Goal: Check status: Check status

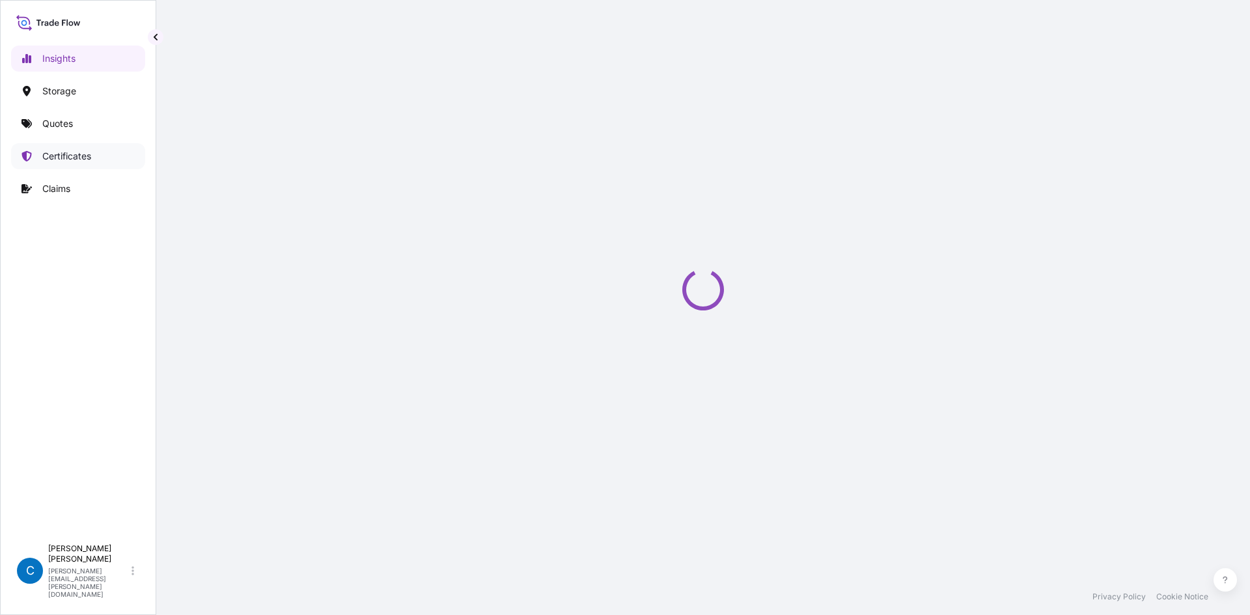
click at [39, 160] on link "Certificates" at bounding box center [78, 156] width 134 height 26
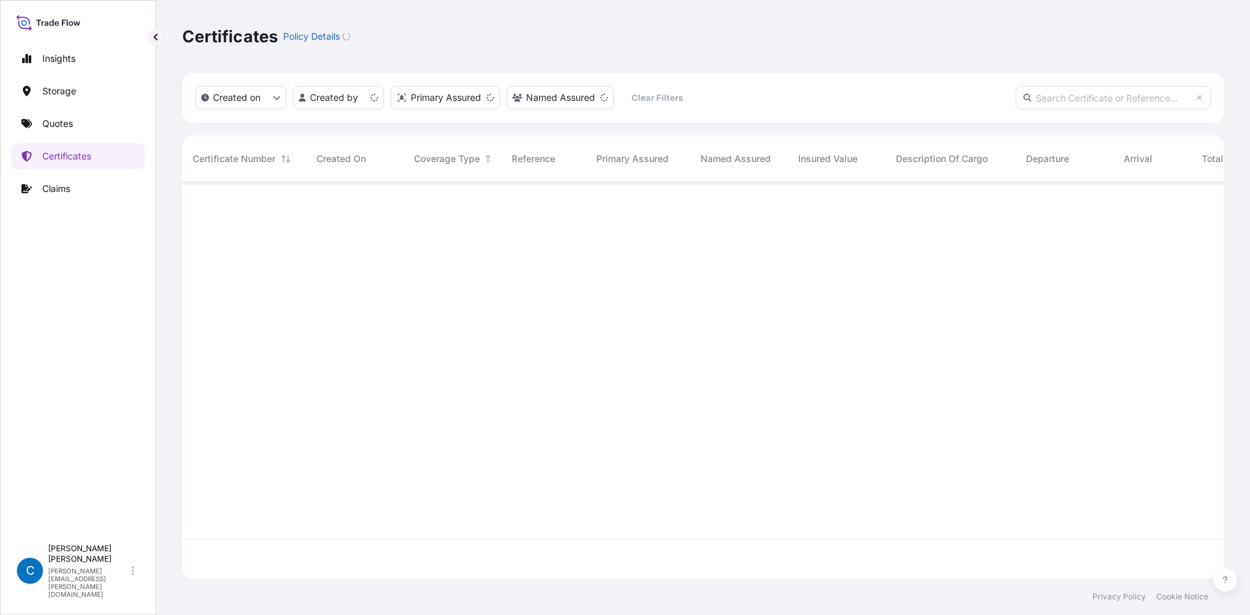
scroll to position [394, 1032]
paste input "[PHONE_NUMBER]"
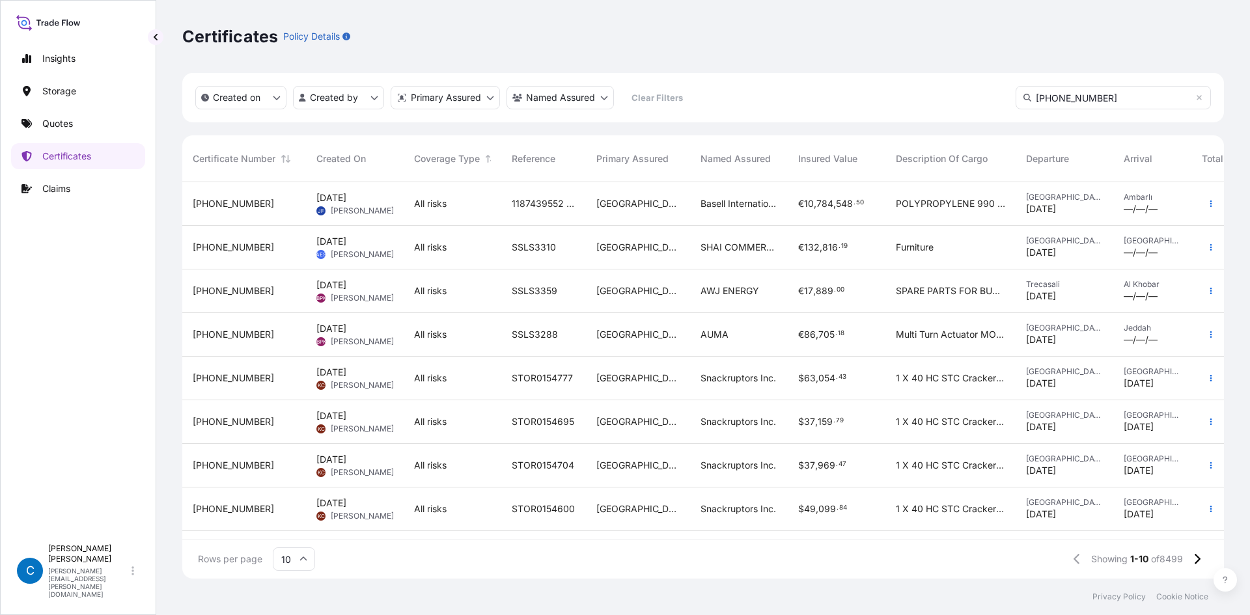
click at [1154, 98] on input "[PHONE_NUMBER]" at bounding box center [1113, 97] width 195 height 23
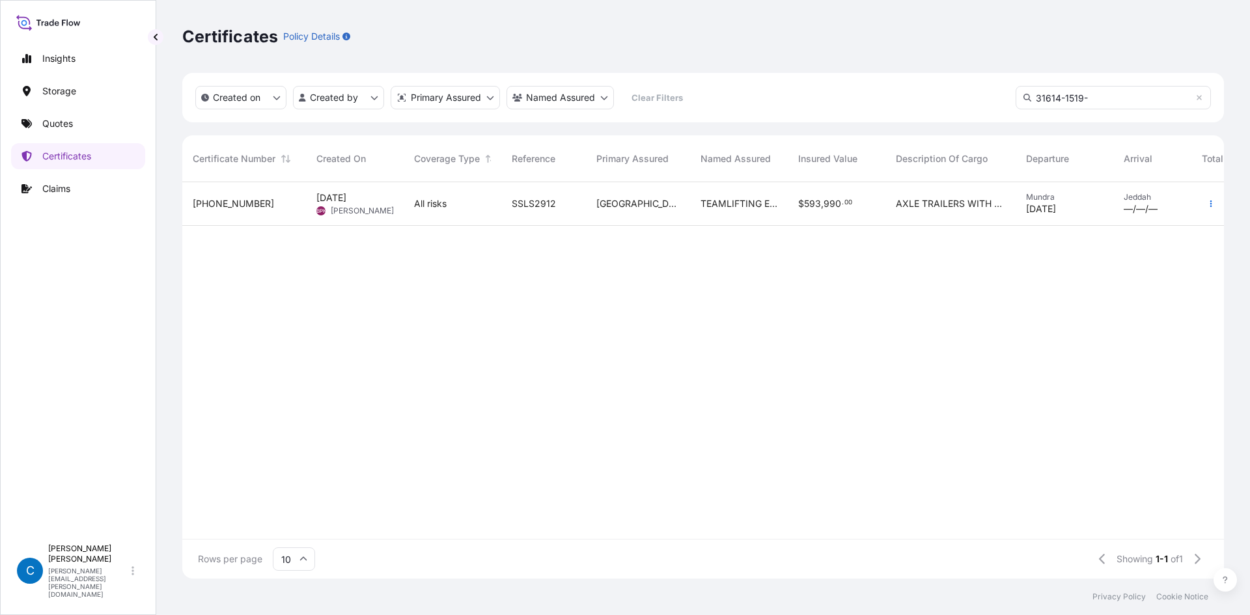
type input "31614-1519-"
click at [238, 209] on span "31614-1519-1" at bounding box center [233, 203] width 81 height 13
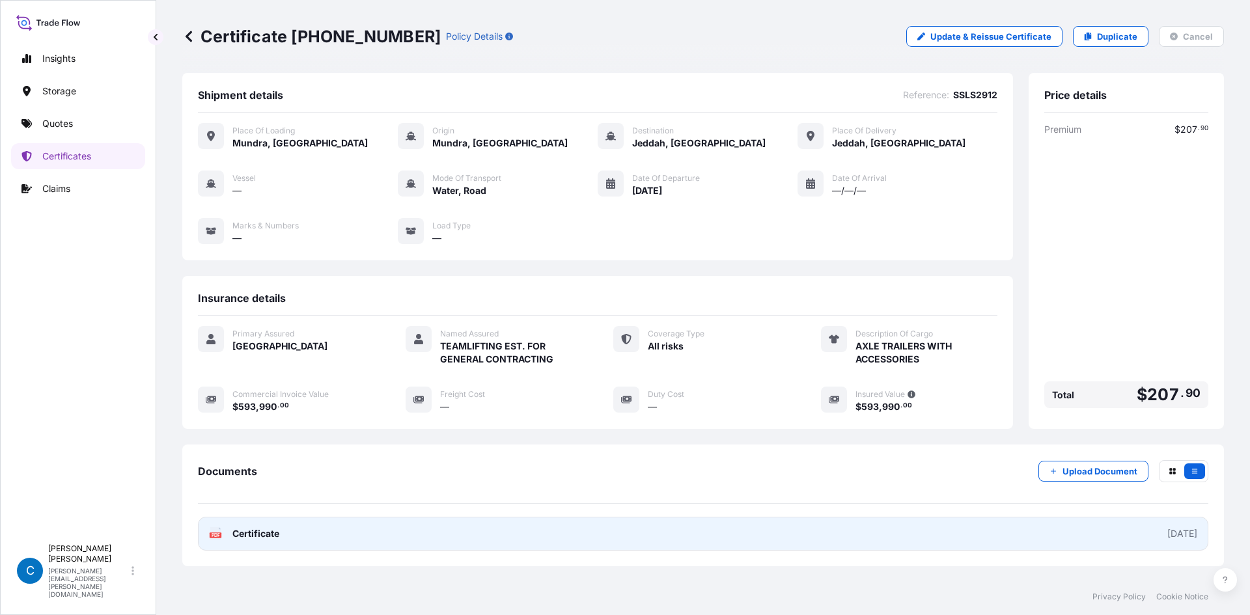
click at [434, 534] on link "PDF Certificate 2025-08-16" at bounding box center [703, 534] width 1010 height 34
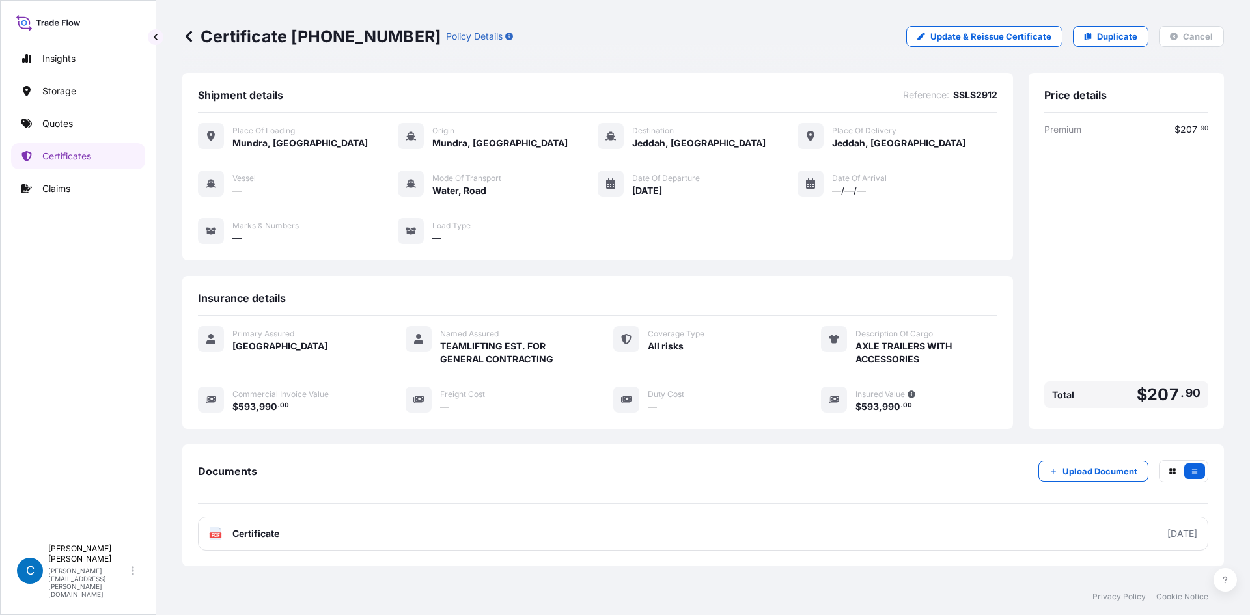
click at [193, 40] on icon at bounding box center [188, 36] width 13 height 13
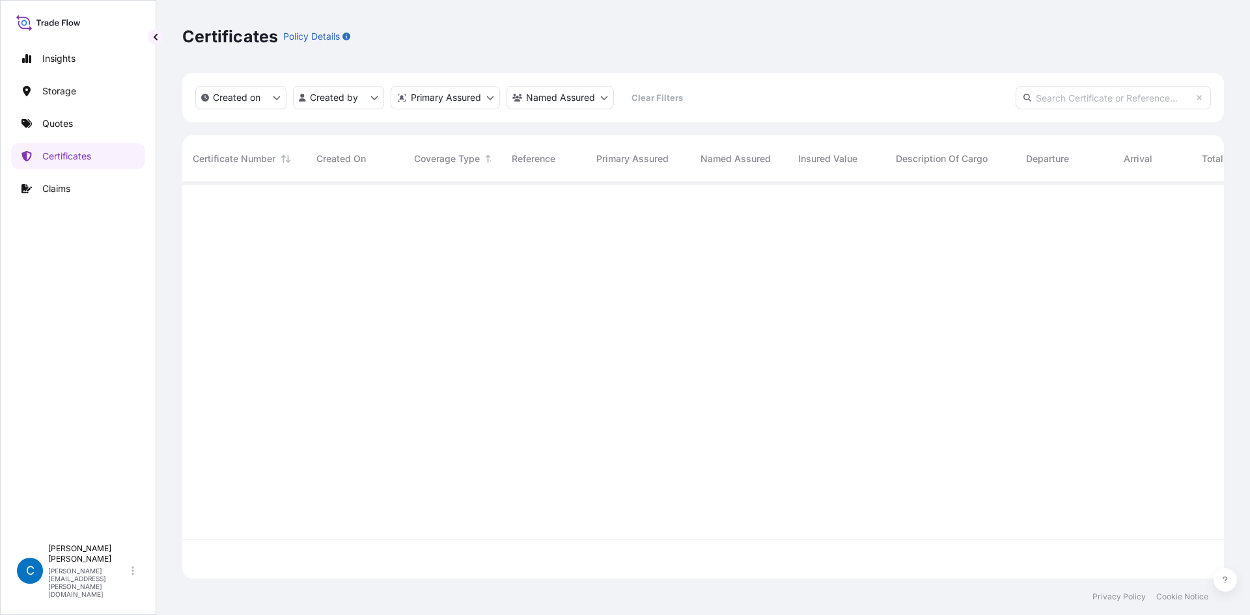
scroll to position [394, 1032]
paste input "31614-1519-1"
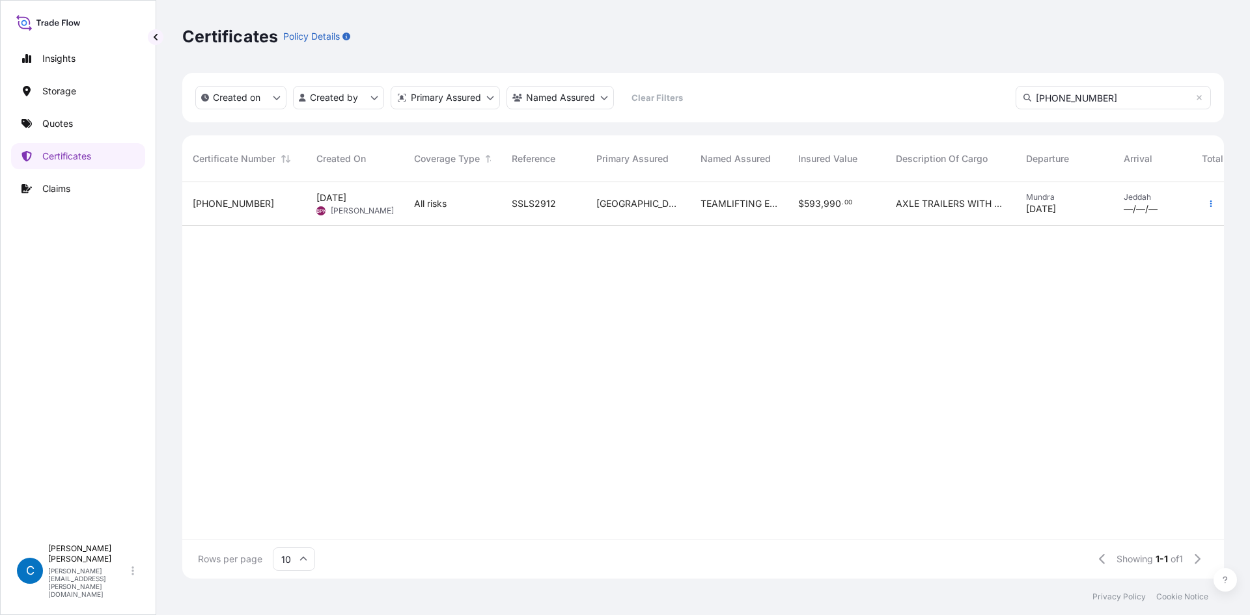
type input "31614-1519-1"
click at [223, 205] on span "31614-1519-1" at bounding box center [233, 203] width 81 height 13
